Goal: Task Accomplishment & Management: Use online tool/utility

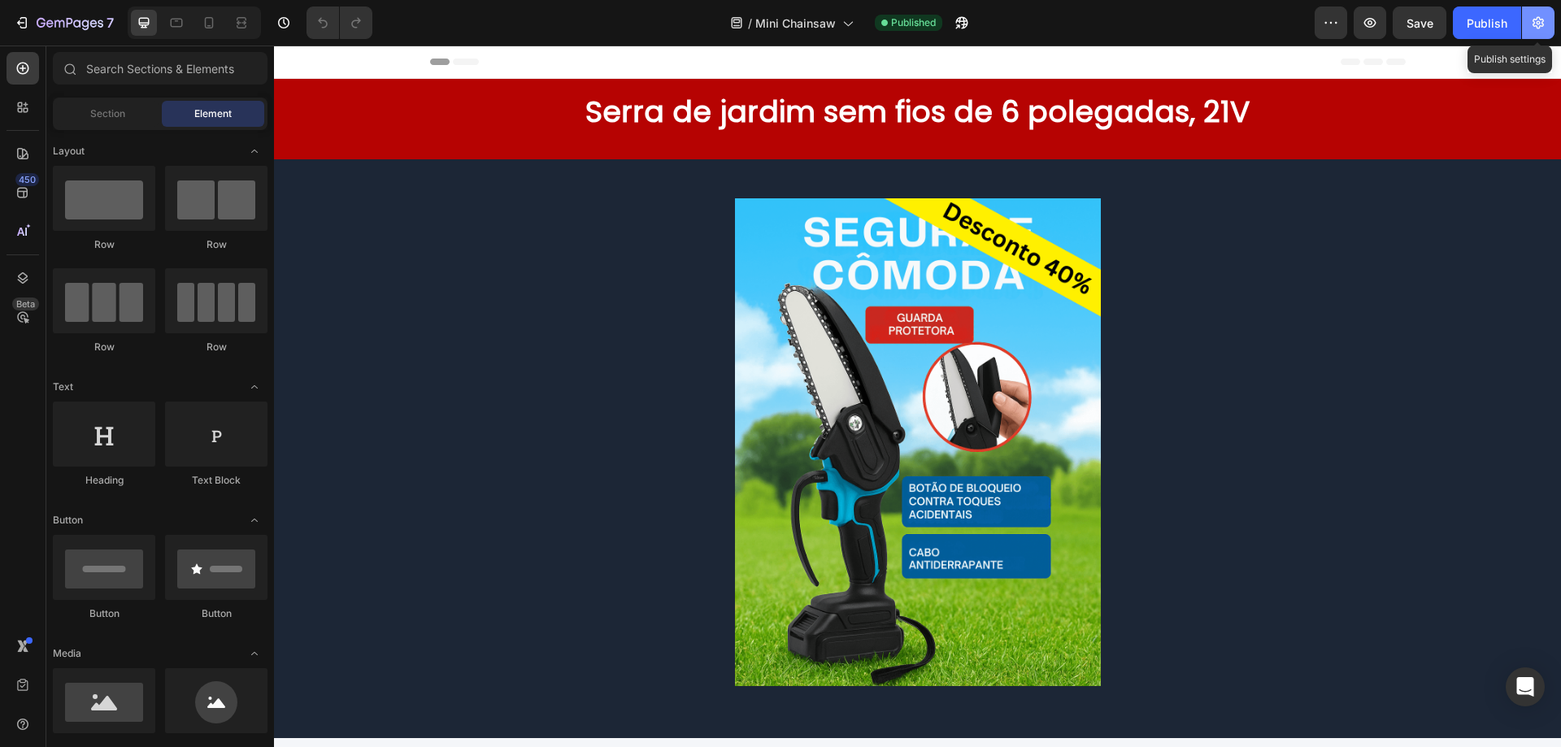
click at [1541, 24] on icon "button" at bounding box center [1538, 23] width 16 height 16
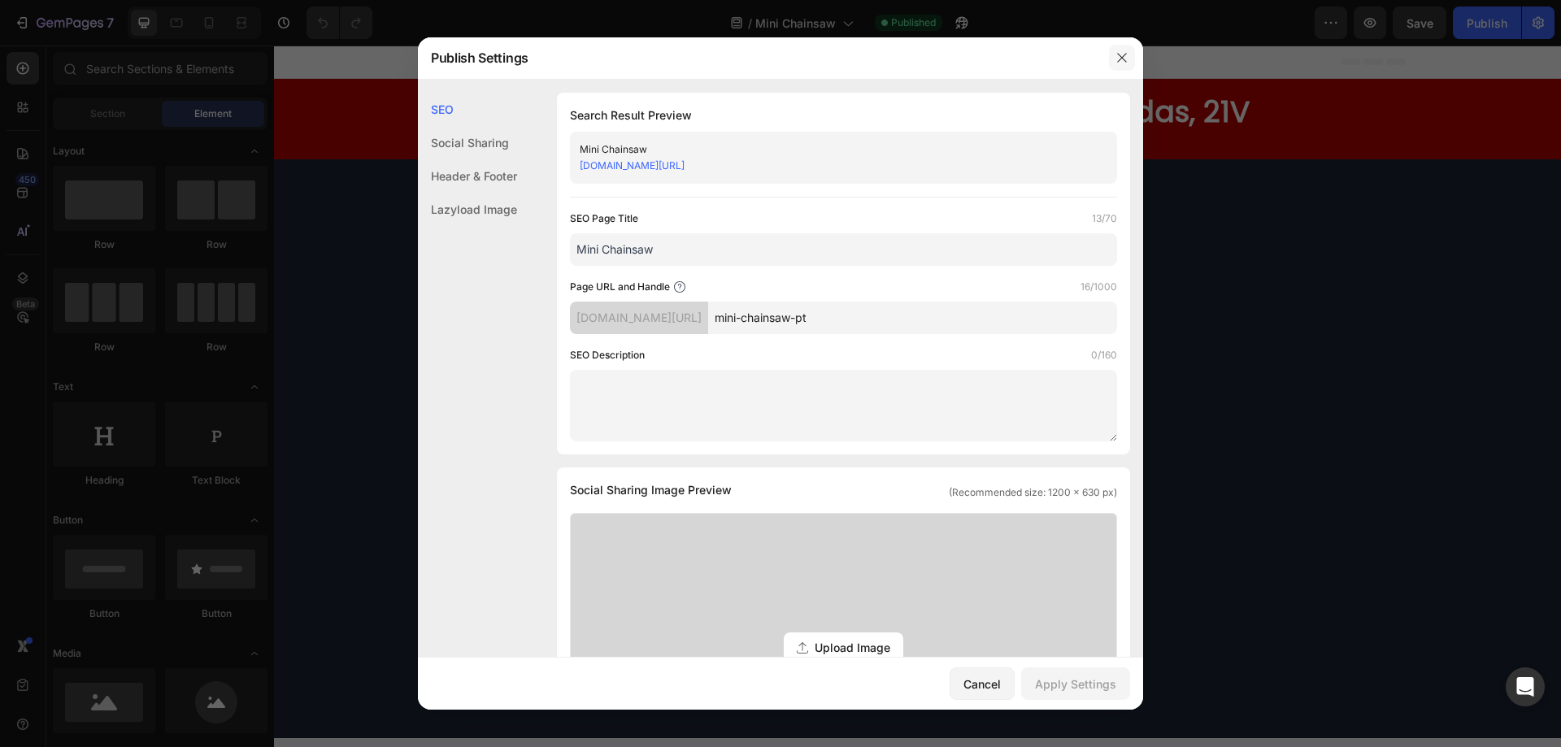
click at [1130, 56] on button "button" at bounding box center [1122, 58] width 26 height 26
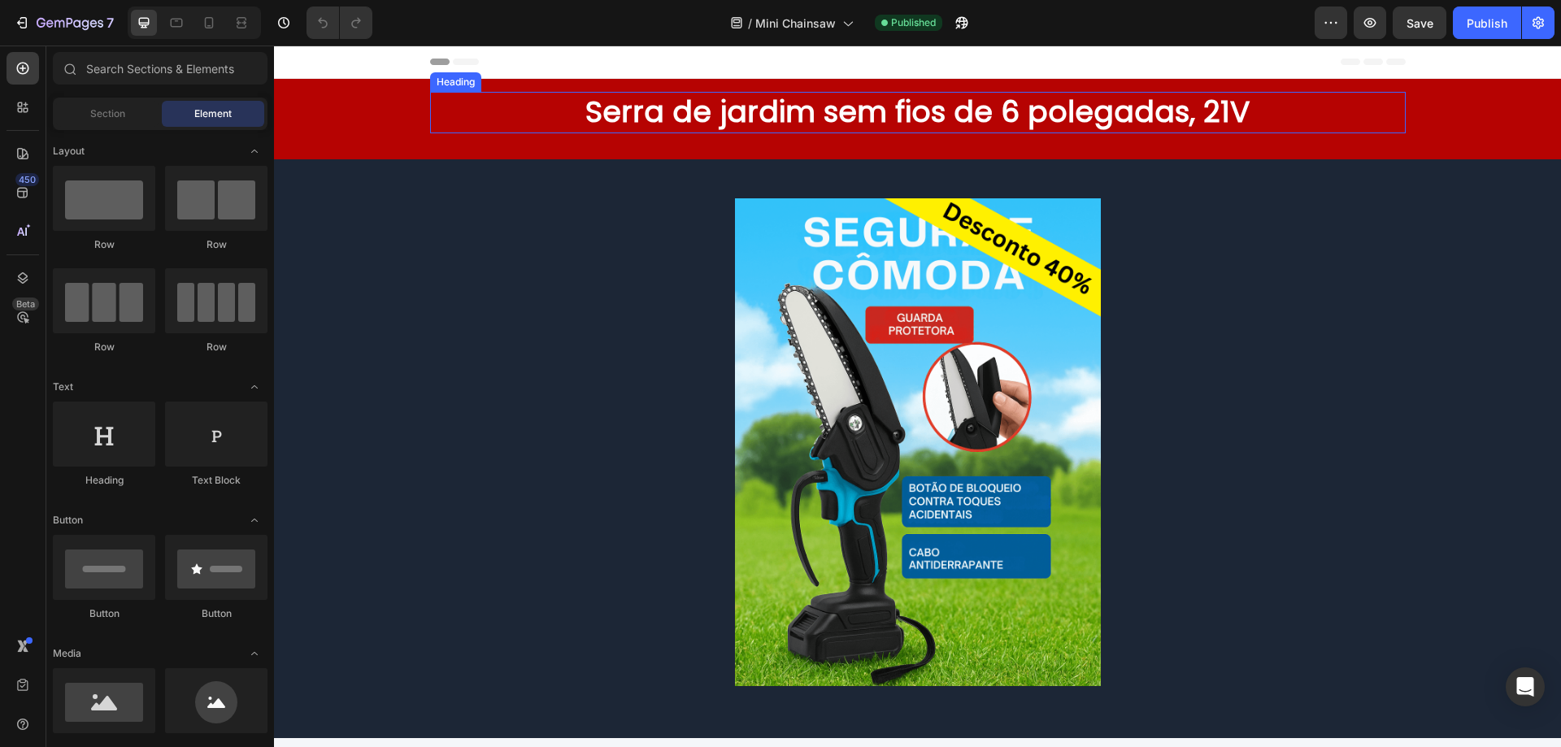
click at [750, 117] on h2 "Serra de jardim sem fios de 6 polegadas, 21V" at bounding box center [918, 112] width 976 height 41
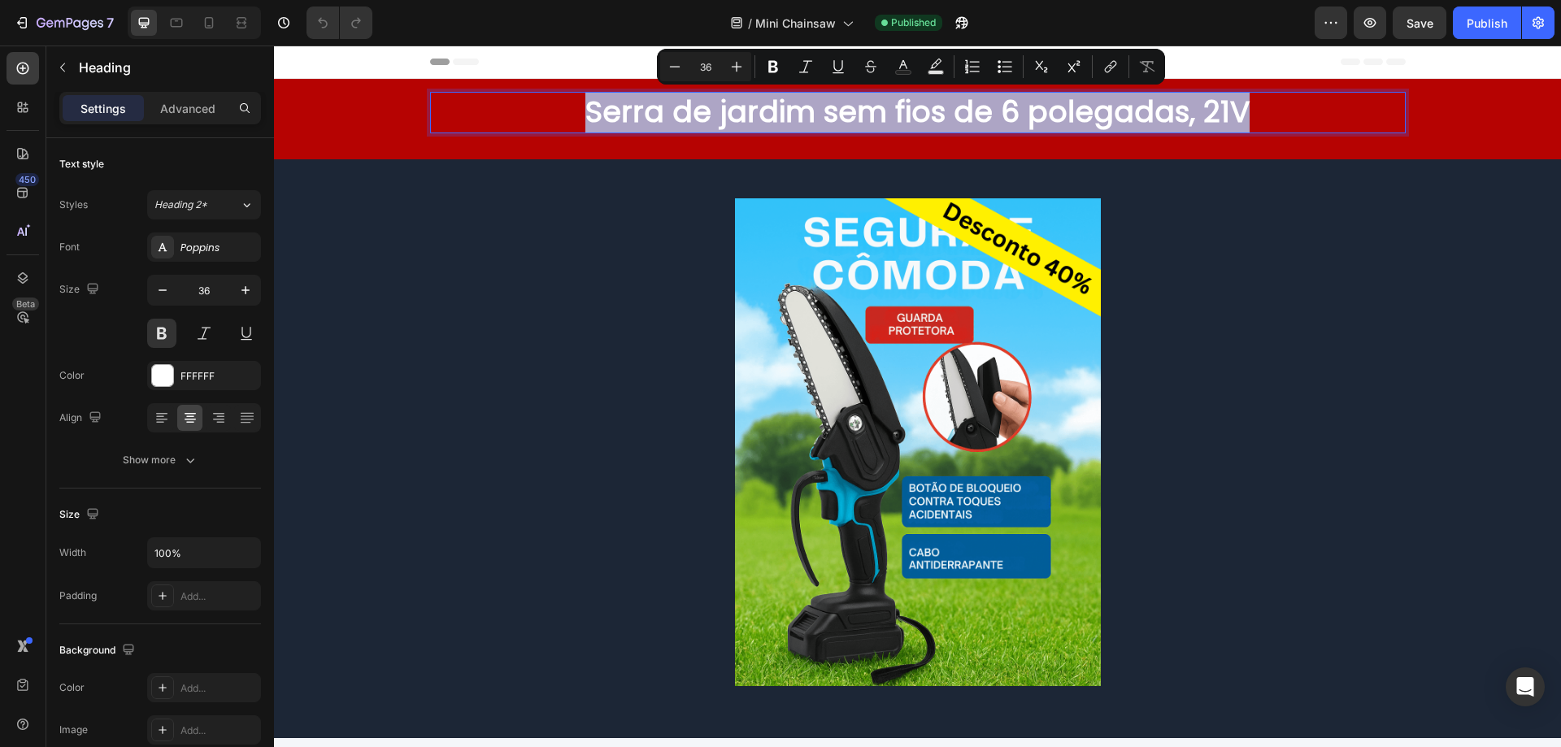
click at [740, 133] on div at bounding box center [740, 133] width 0 height 0
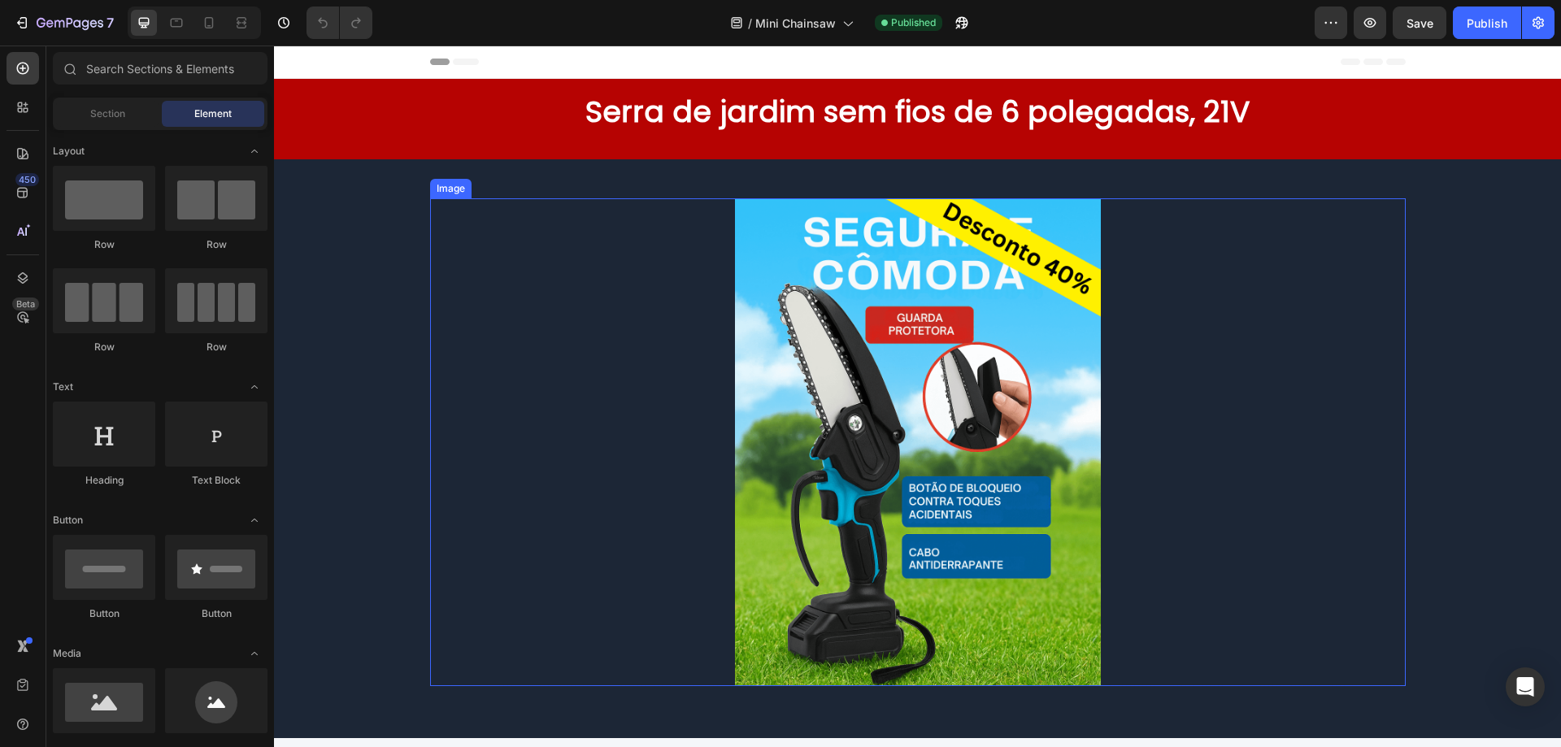
click at [1433, 171] on div "Image Row Section 2" at bounding box center [917, 448] width 1287 height 579
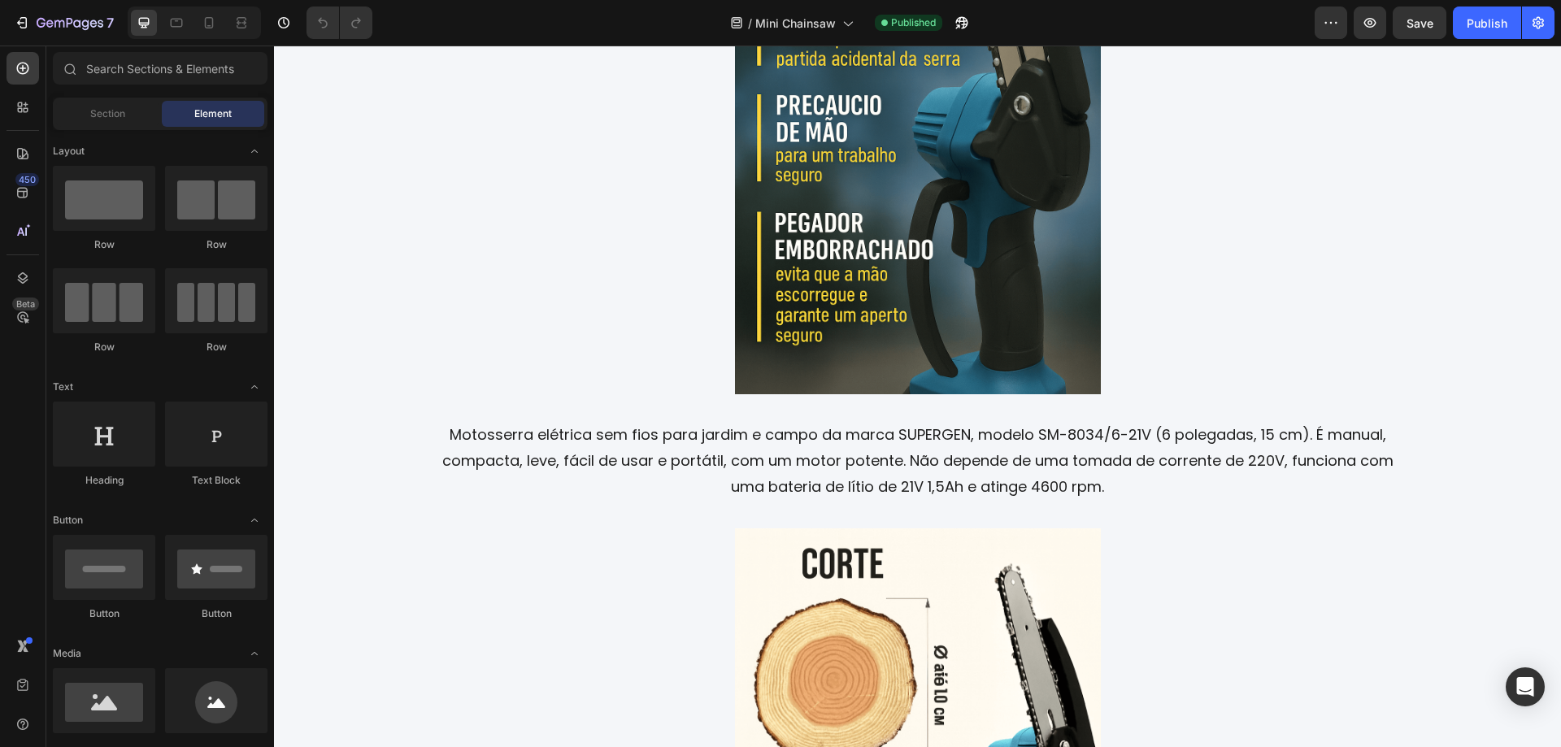
scroll to position [2034, 0]
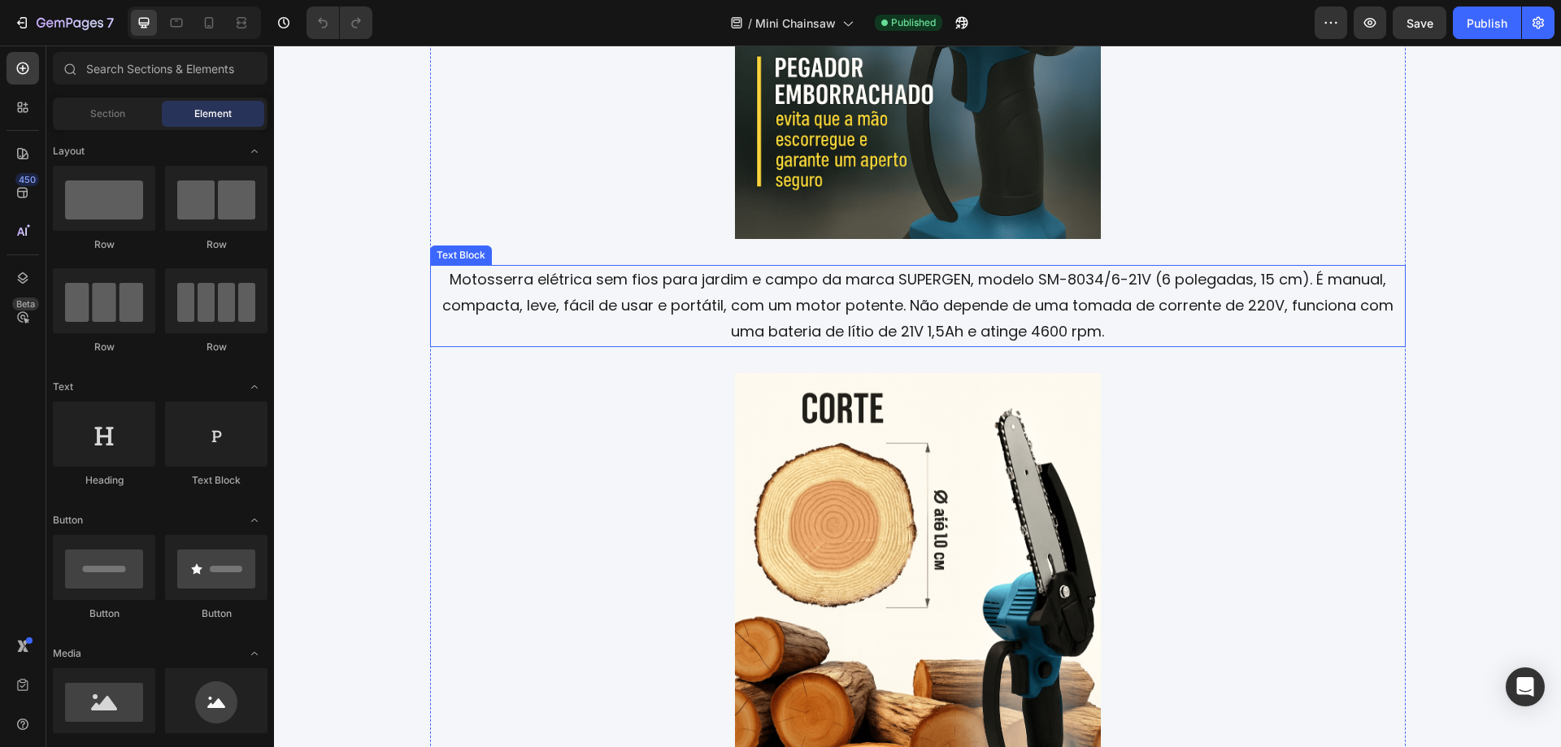
click at [840, 307] on p "Motosserra elétrica sem fios para jardim e campo da marca SUPERGEN, modelo SM-8…" at bounding box center [918, 306] width 972 height 79
click at [840, 306] on p "Motosserra elétrica sem fios para jardim e campo da marca SUPERGEN, modelo SM-8…" at bounding box center [918, 306] width 972 height 79
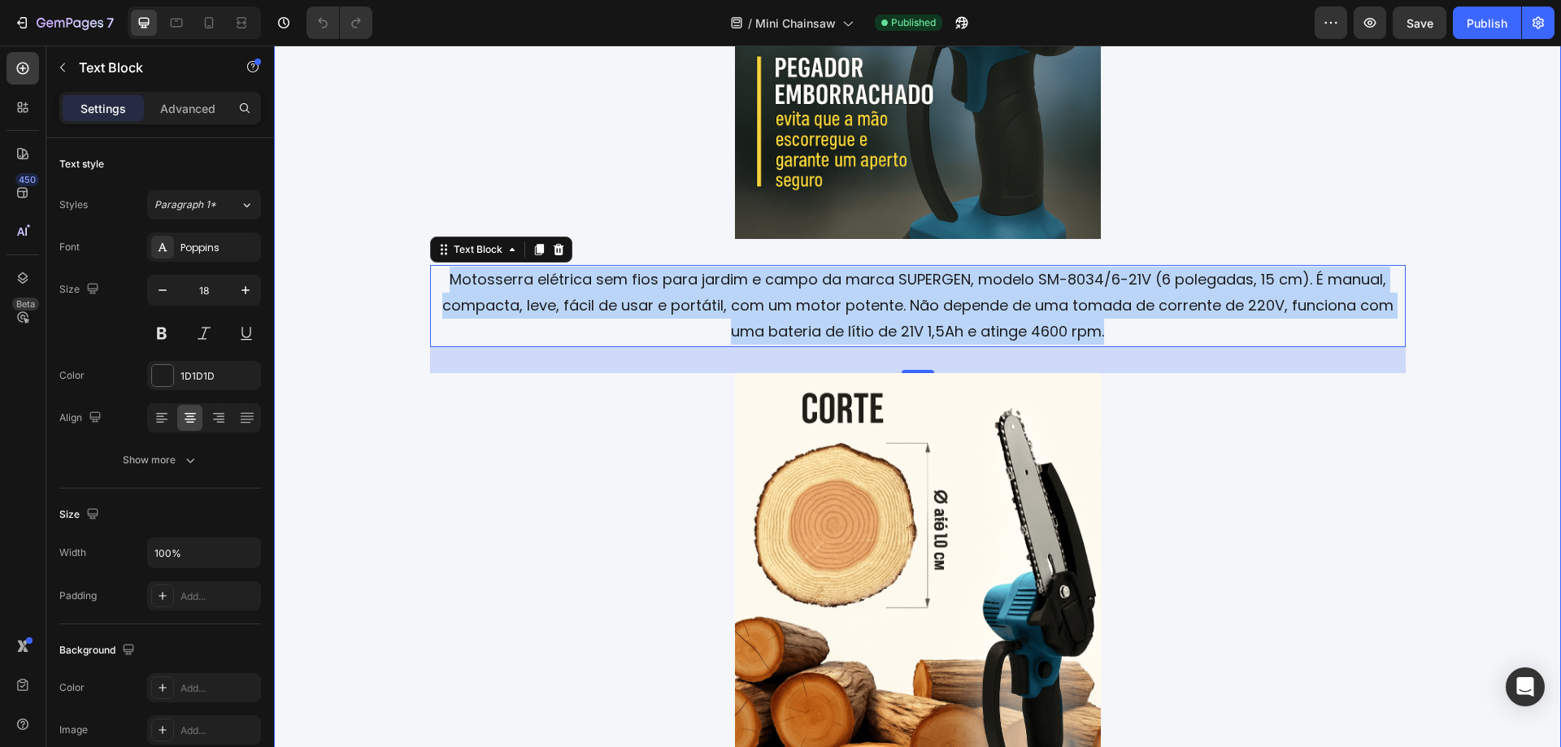
drag, startPoint x: 1463, startPoint y: 338, endPoint x: 1560, endPoint y: 262, distance: 123.9
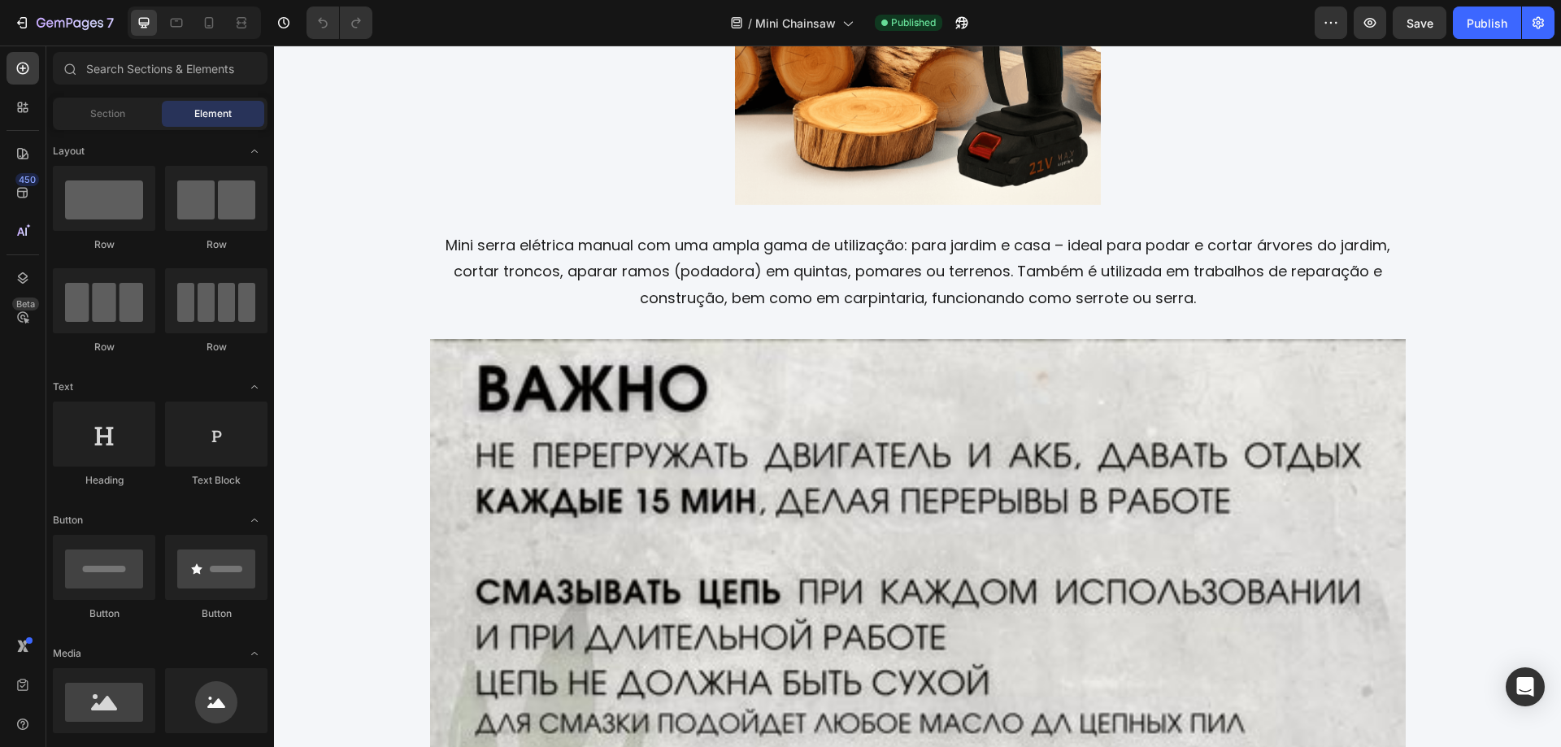
scroll to position [2870, 0]
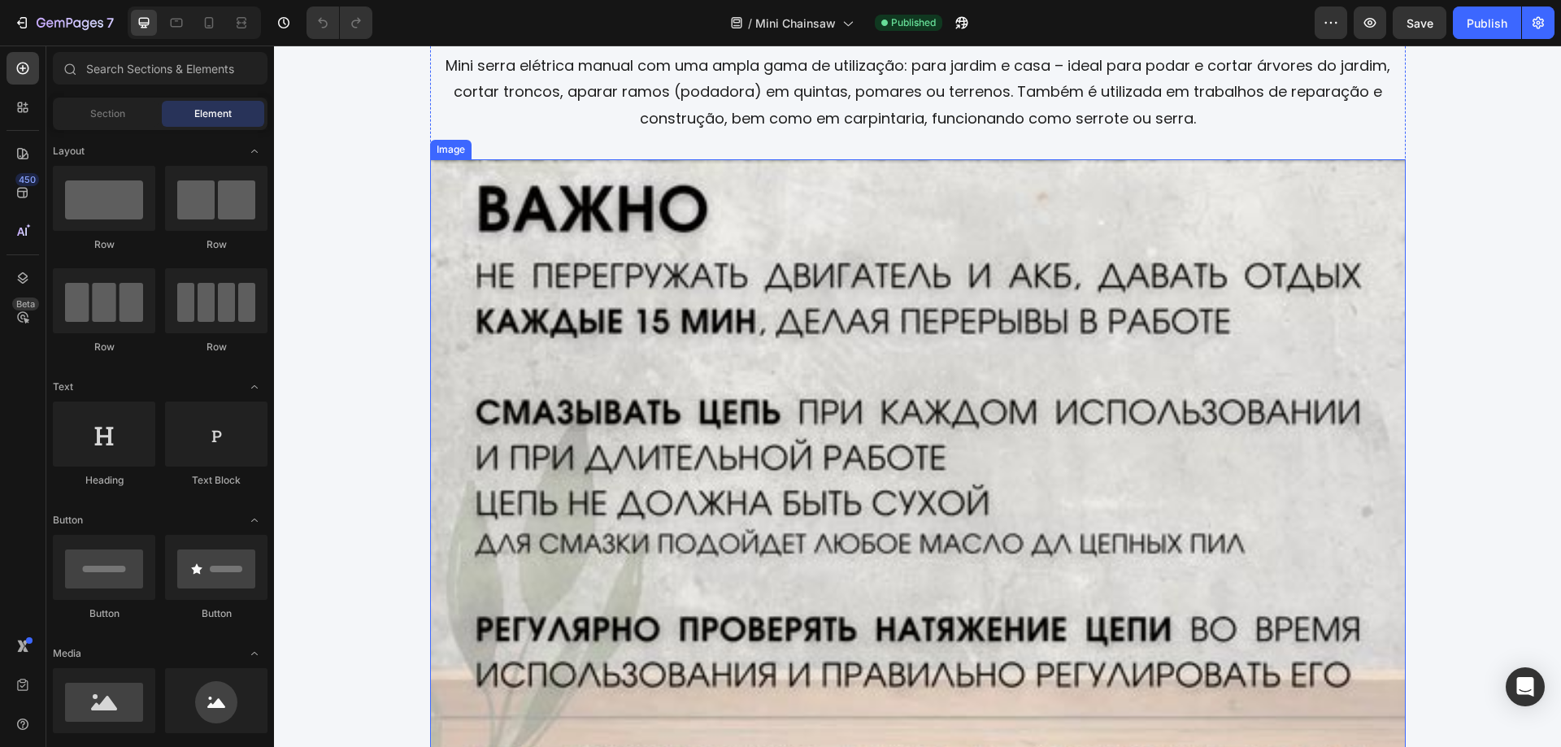
click at [905, 397] on img at bounding box center [918, 588] width 976 height 858
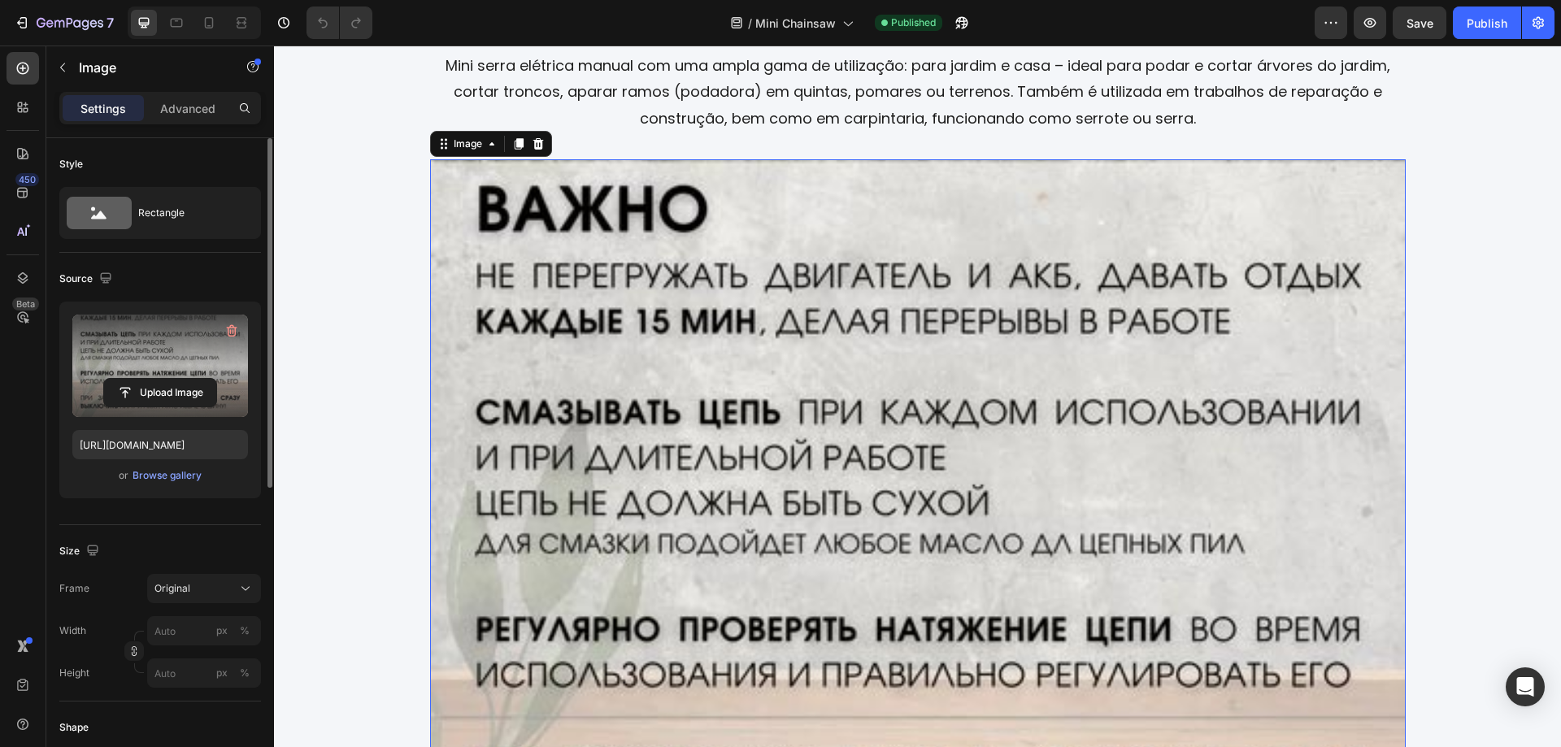
click at [166, 375] on label at bounding box center [160, 366] width 176 height 102
click at [166, 379] on input "file" at bounding box center [160, 393] width 112 height 28
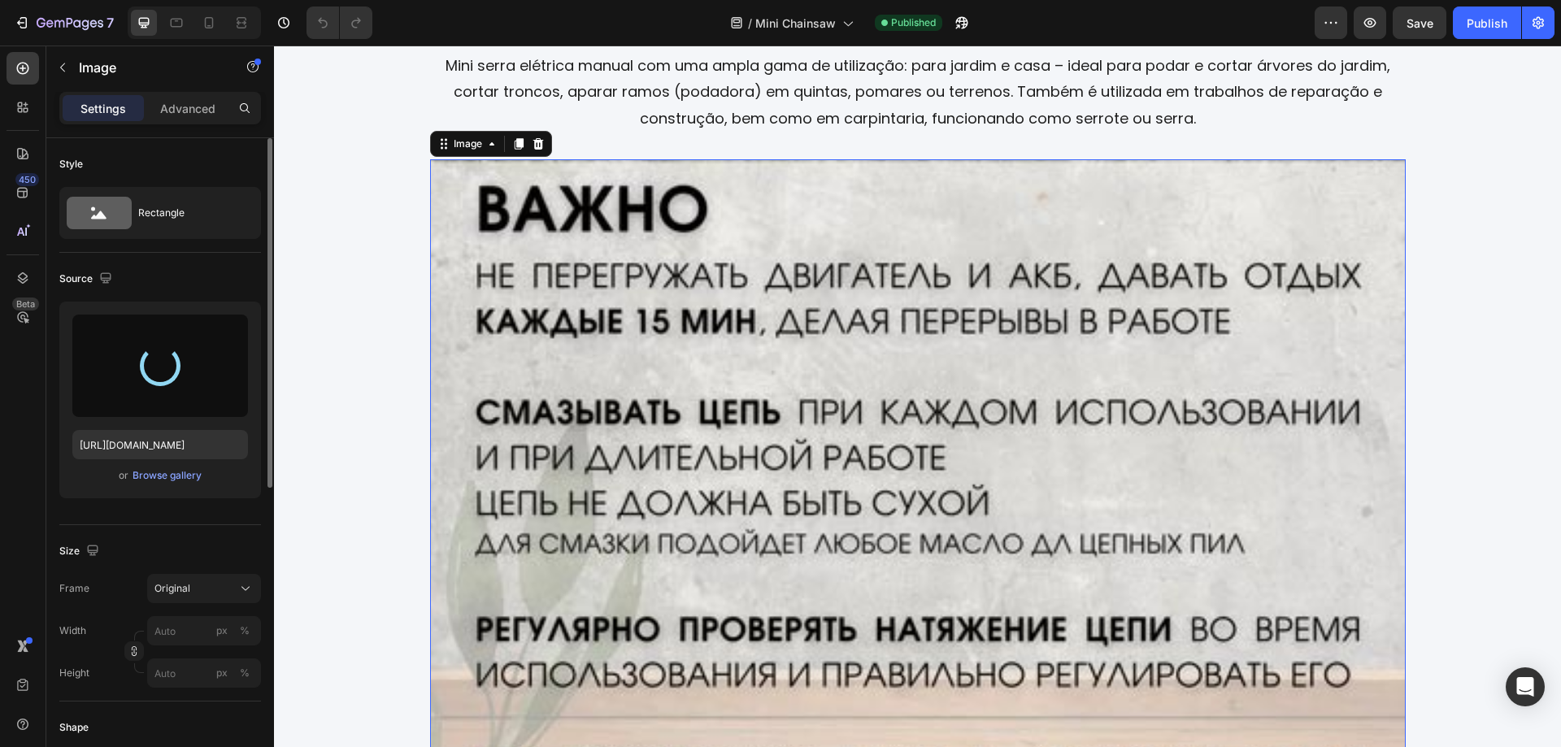
type input "[URL][DOMAIN_NAME]"
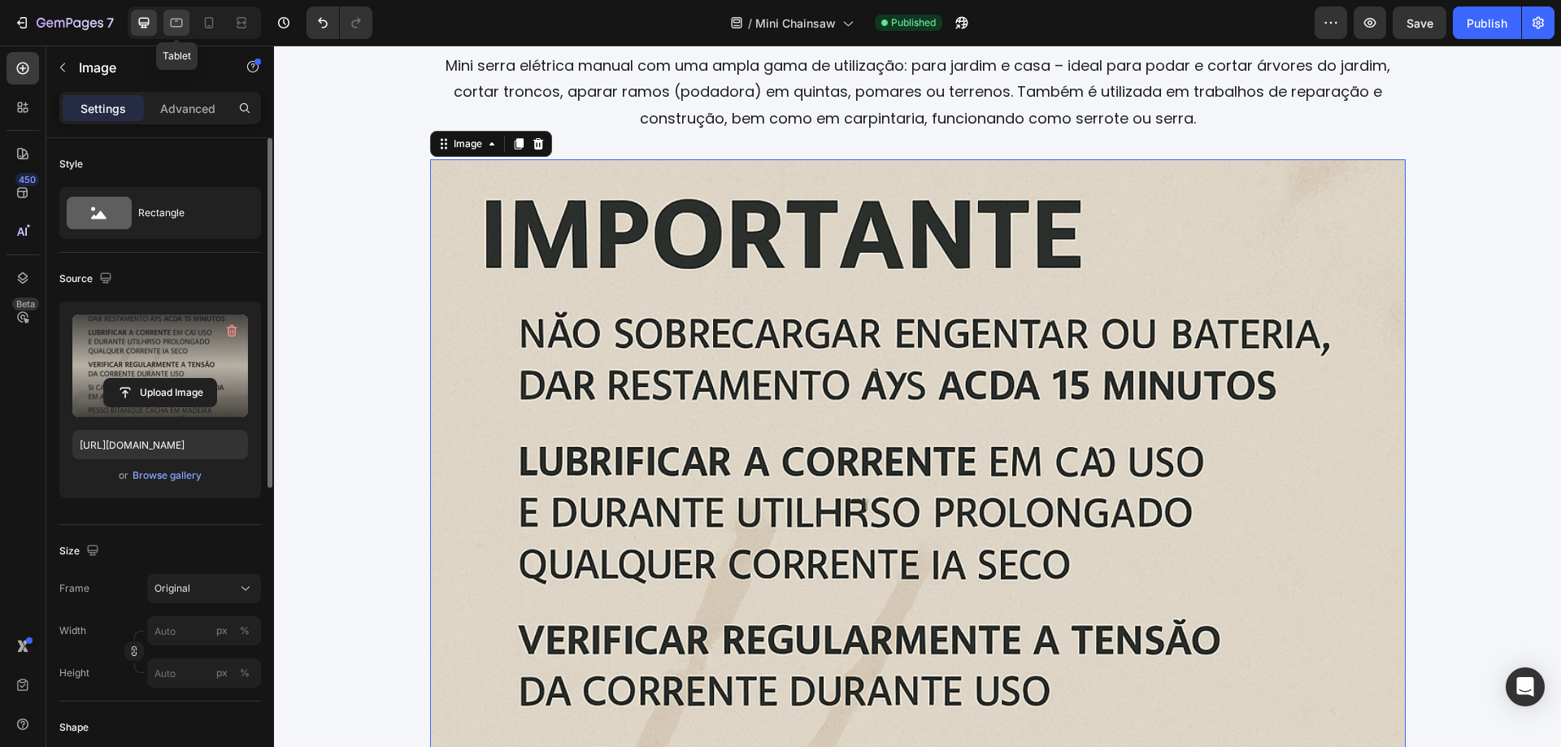
click at [176, 21] on icon at bounding box center [177, 23] width 12 height 9
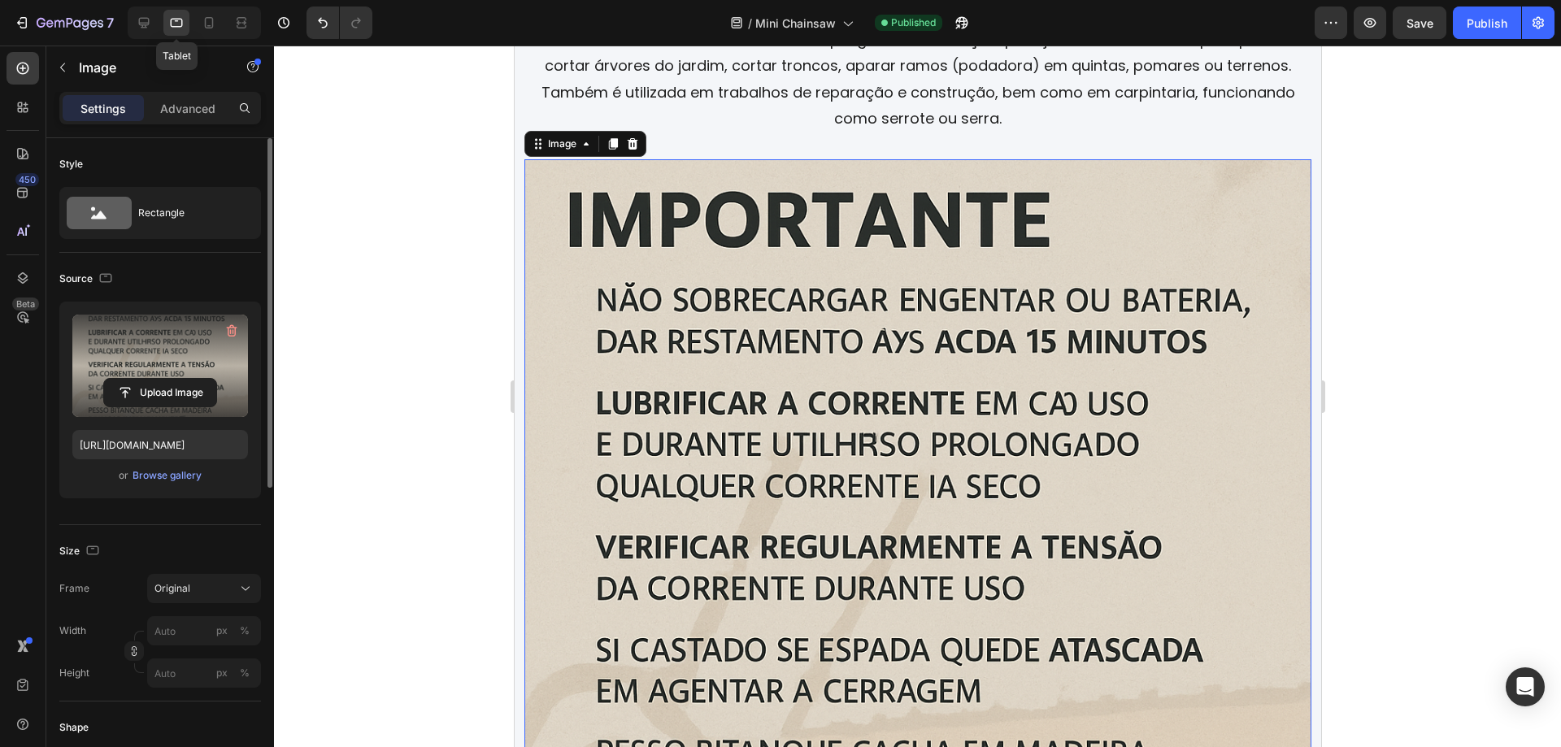
scroll to position [2980, 0]
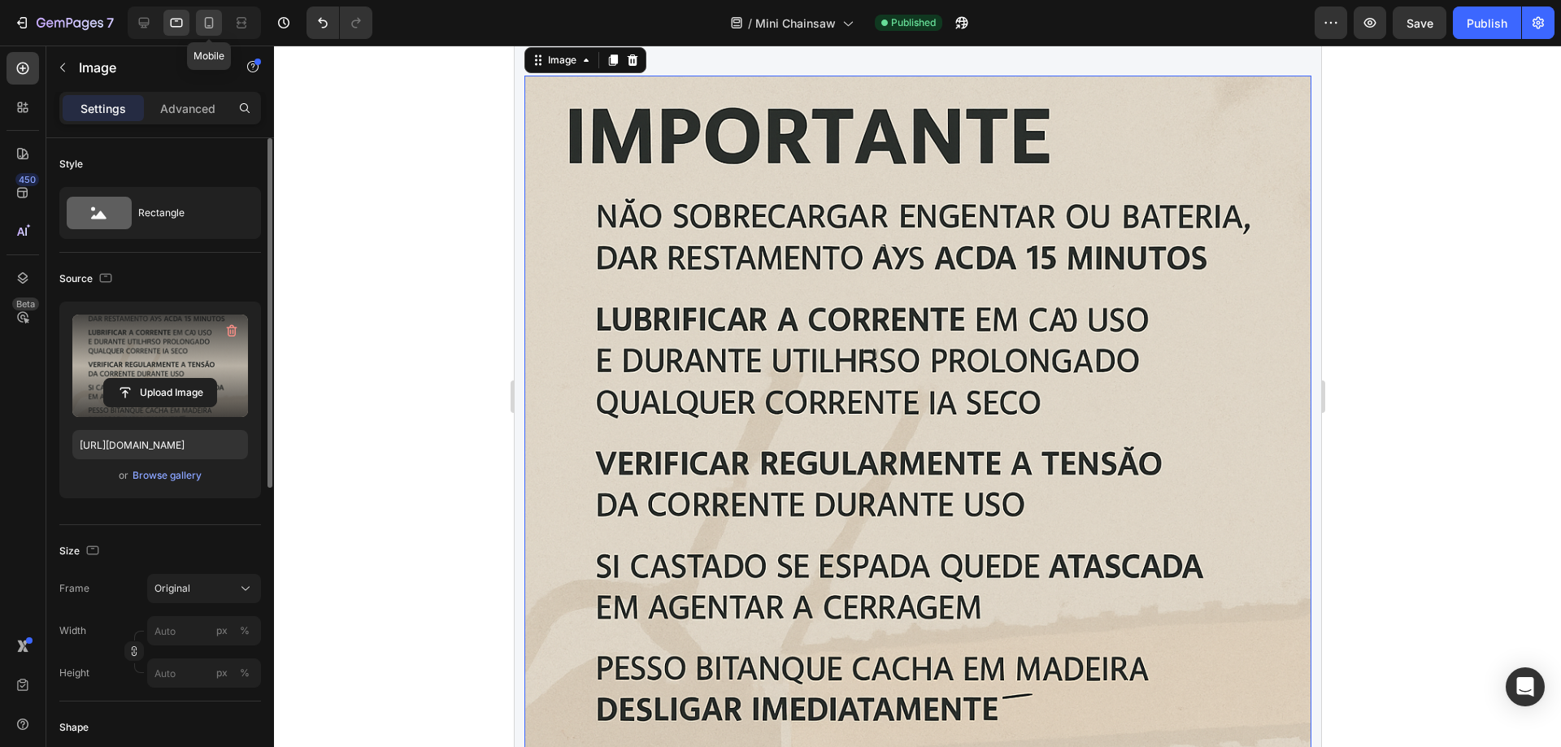
click at [203, 26] on icon at bounding box center [209, 23] width 16 height 16
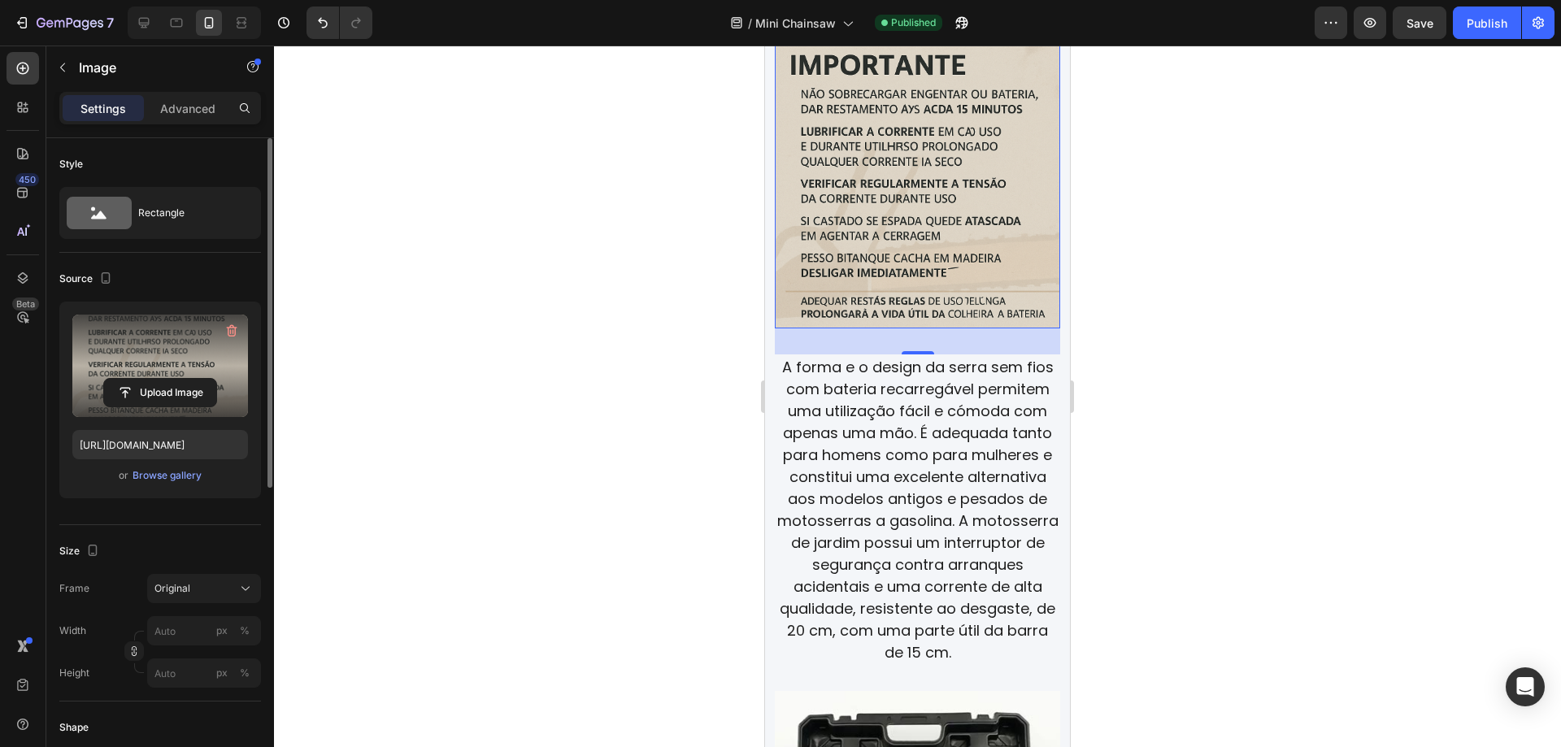
scroll to position [2779, 0]
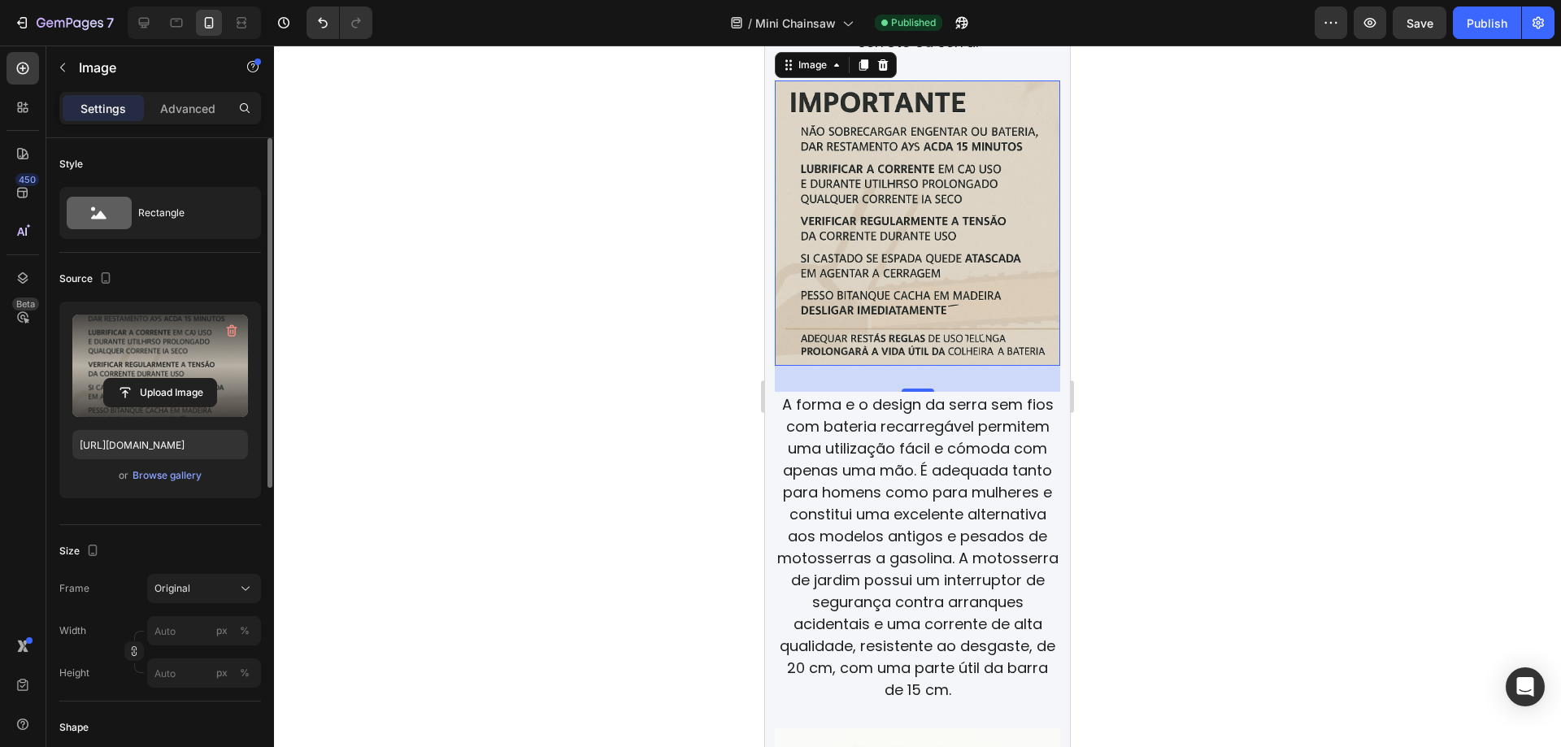
click at [934, 271] on img at bounding box center [917, 222] width 285 height 285
click at [1260, 195] on div at bounding box center [917, 397] width 1287 height 702
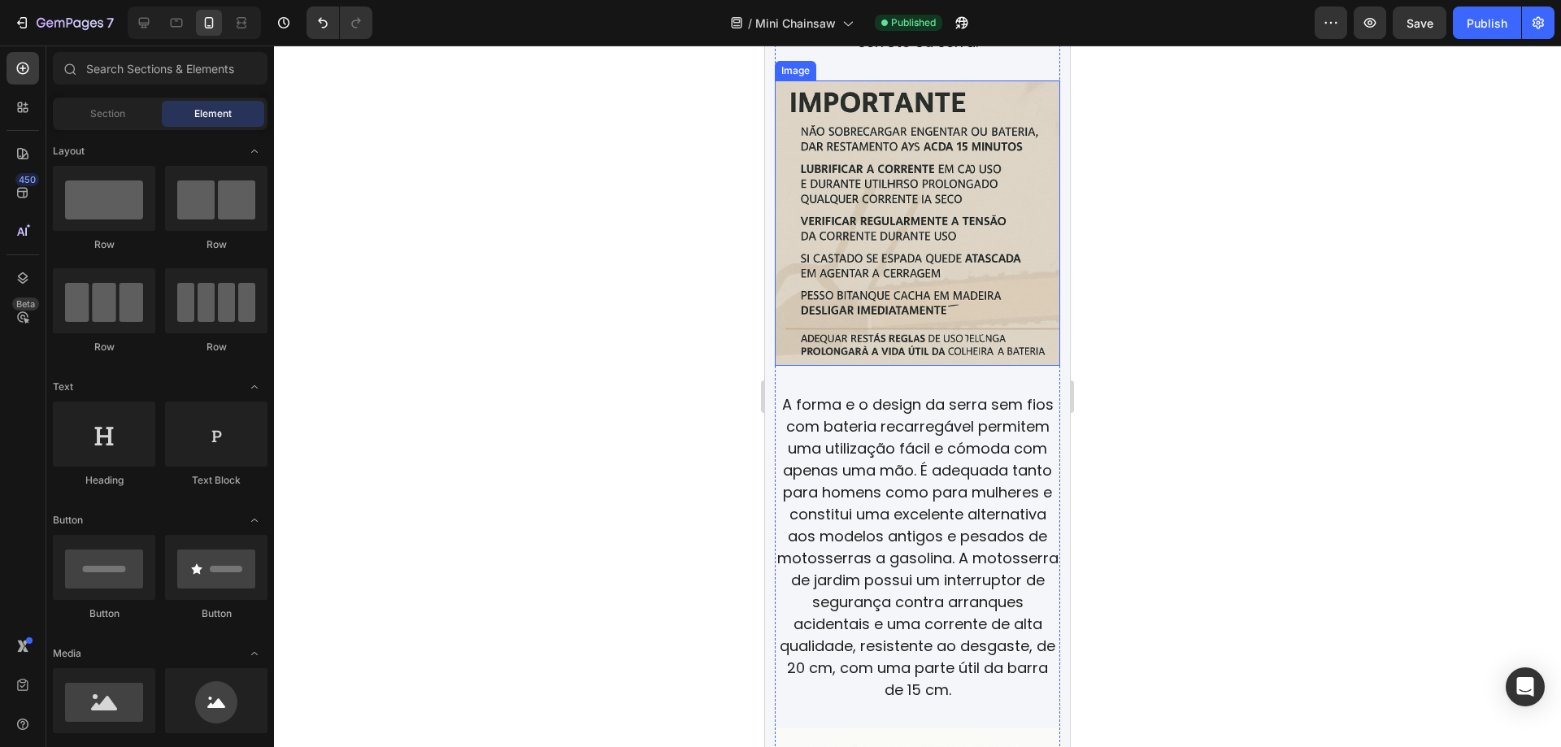
click at [939, 193] on img at bounding box center [917, 222] width 285 height 285
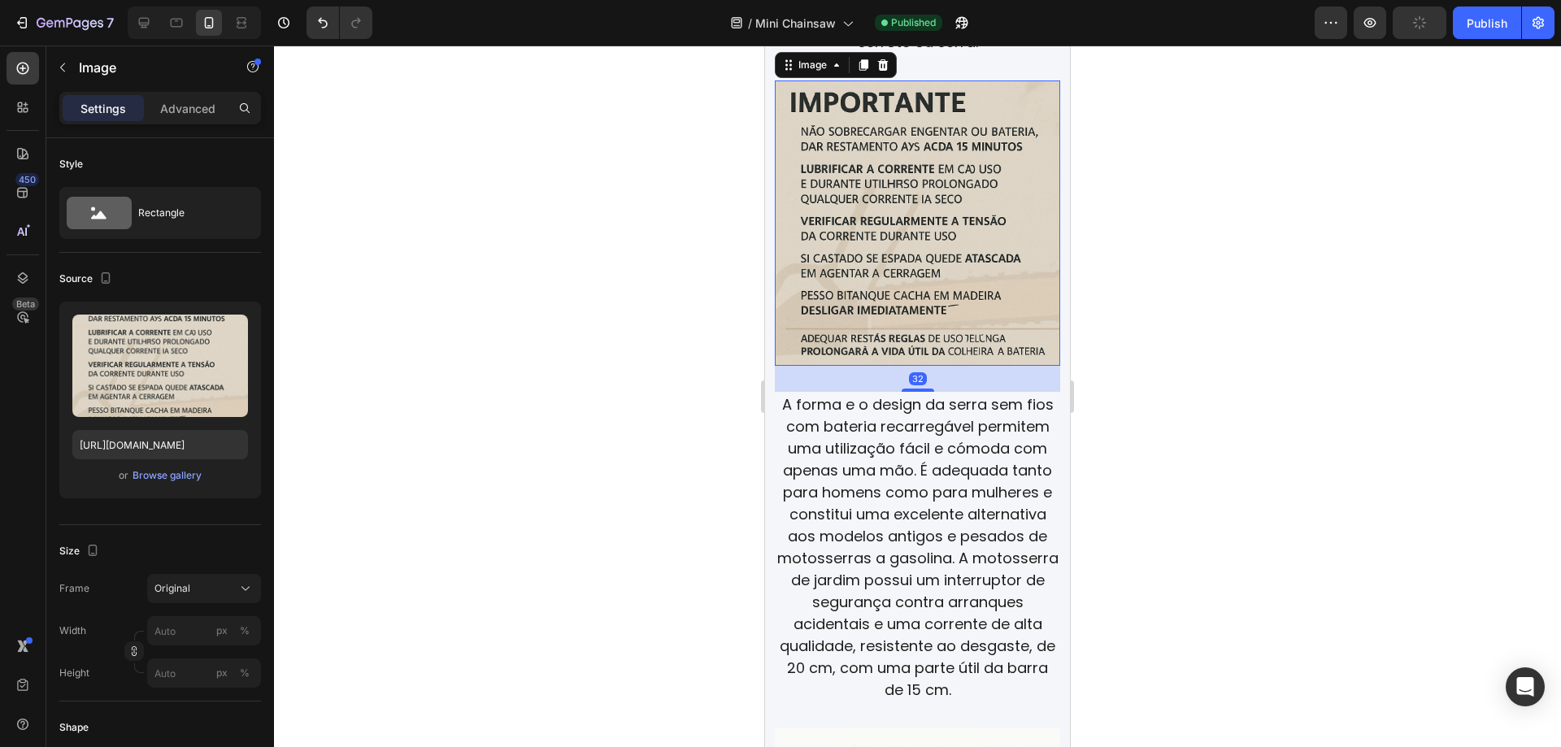
drag, startPoint x: 1484, startPoint y: 15, endPoint x: 1490, endPoint y: 94, distance: 79.1
click at [1485, 15] on div "Publish" at bounding box center [1487, 23] width 41 height 17
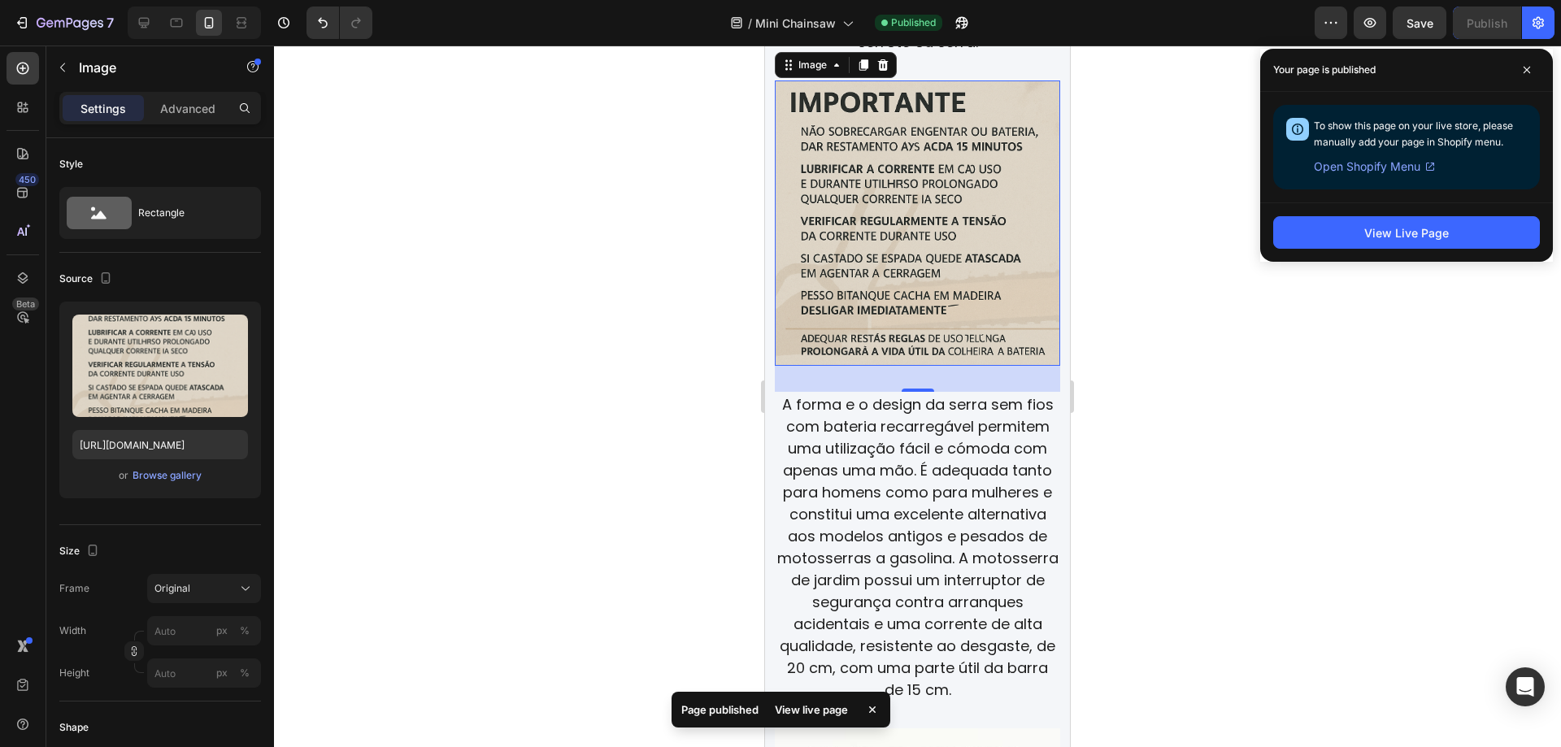
click at [1154, 220] on div at bounding box center [917, 397] width 1287 height 702
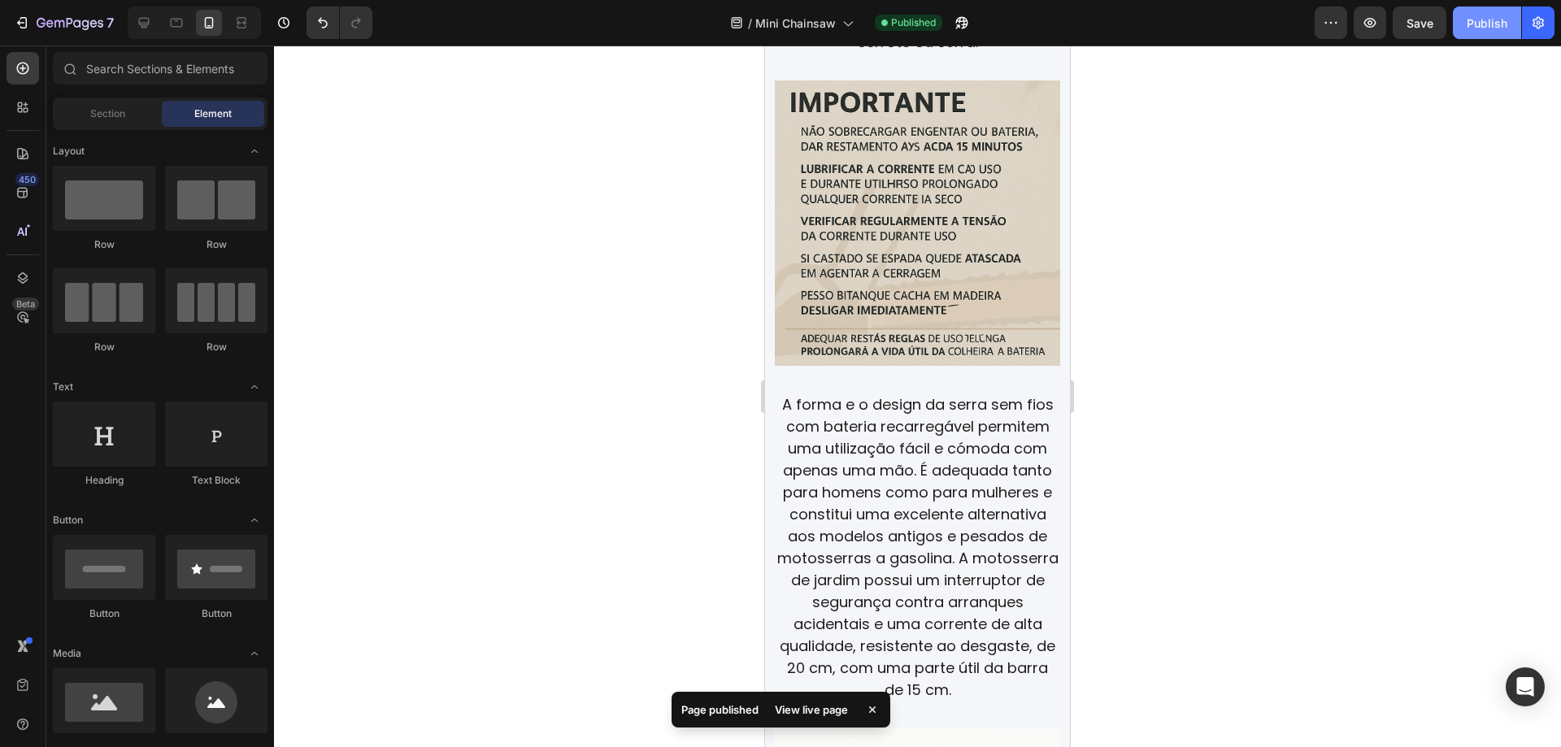
click at [1468, 25] on div "Publish" at bounding box center [1487, 23] width 41 height 17
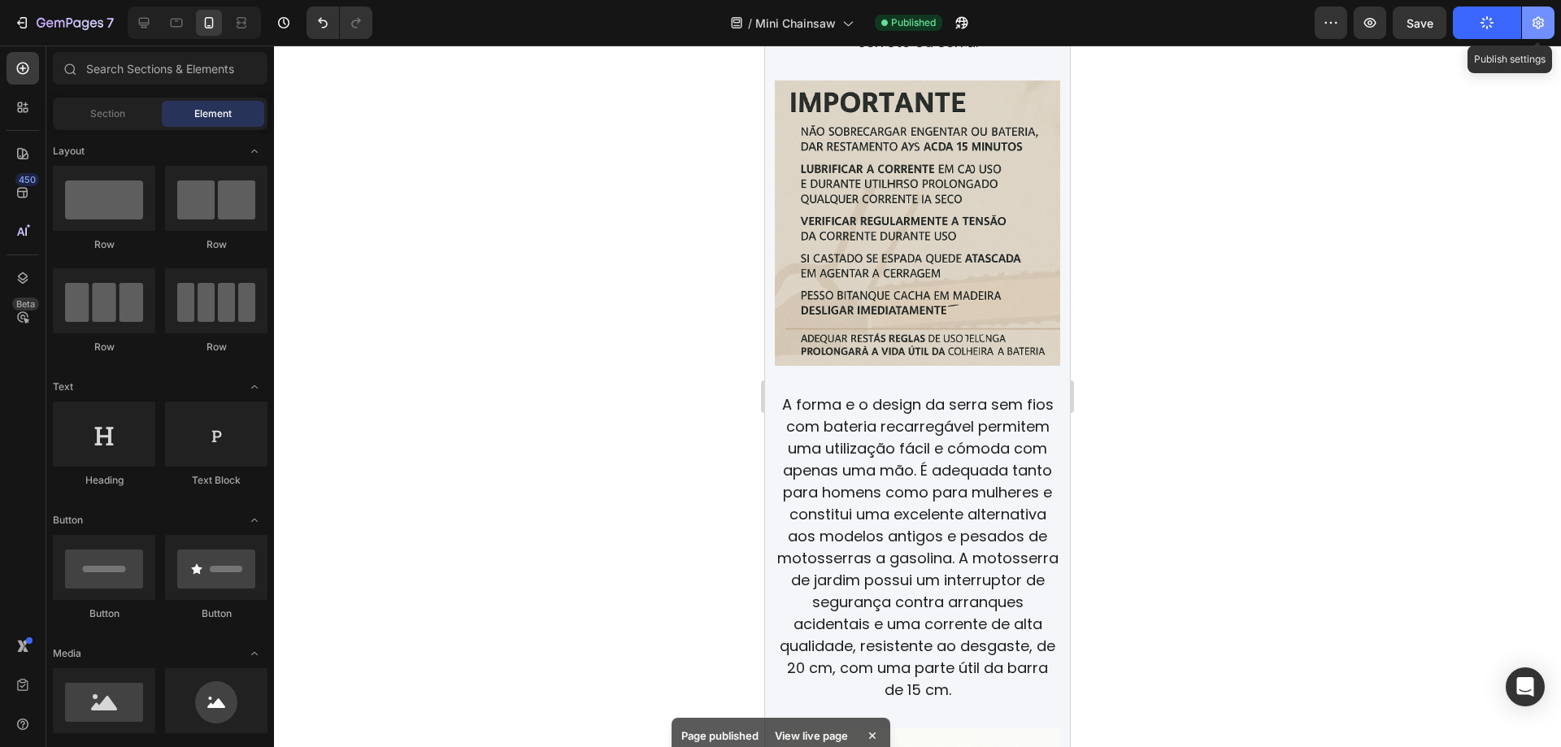
click at [1547, 24] on button "button" at bounding box center [1538, 23] width 33 height 33
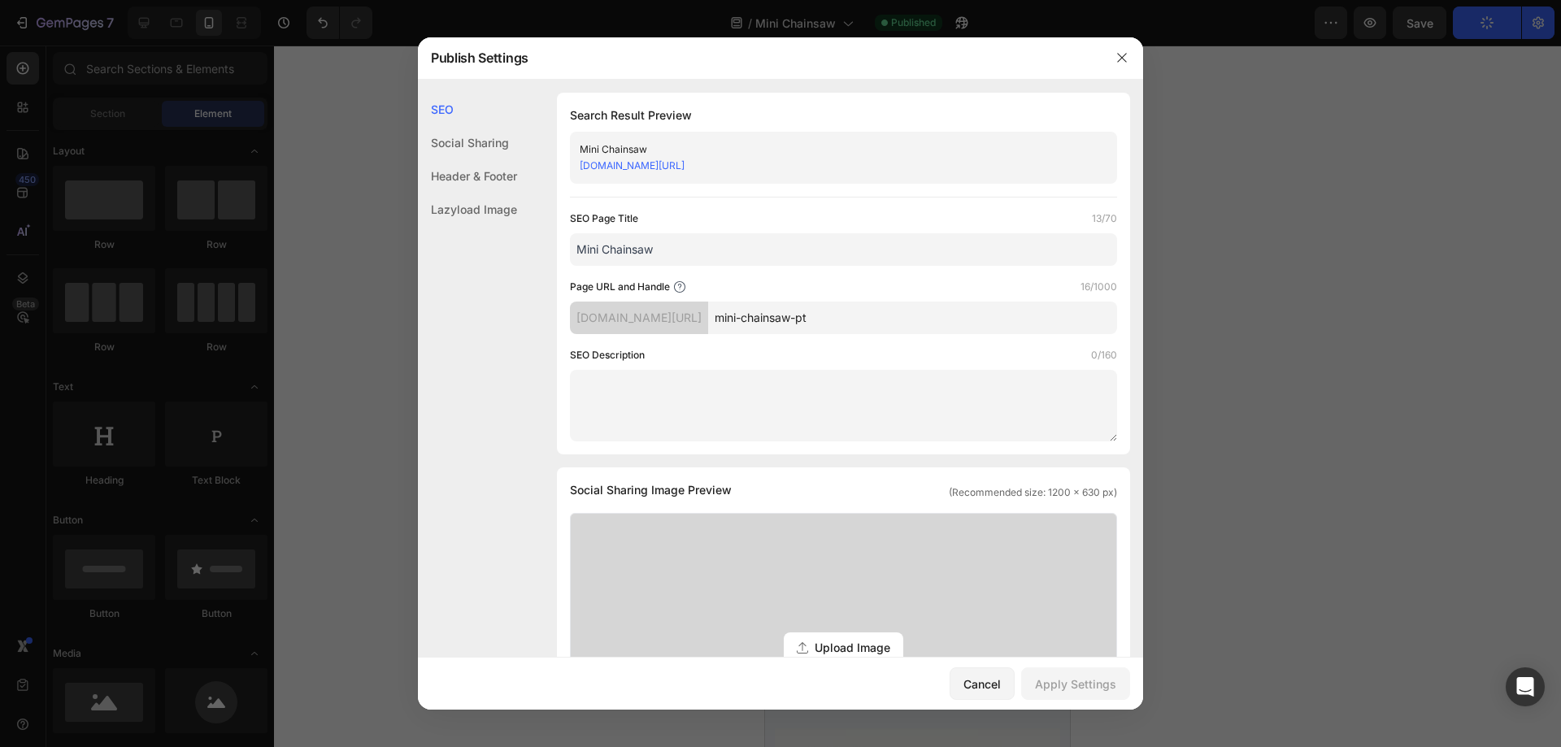
click at [685, 170] on link "[DOMAIN_NAME][URL]" at bounding box center [632, 165] width 105 height 12
